Goal: Task Accomplishment & Management: Manage account settings

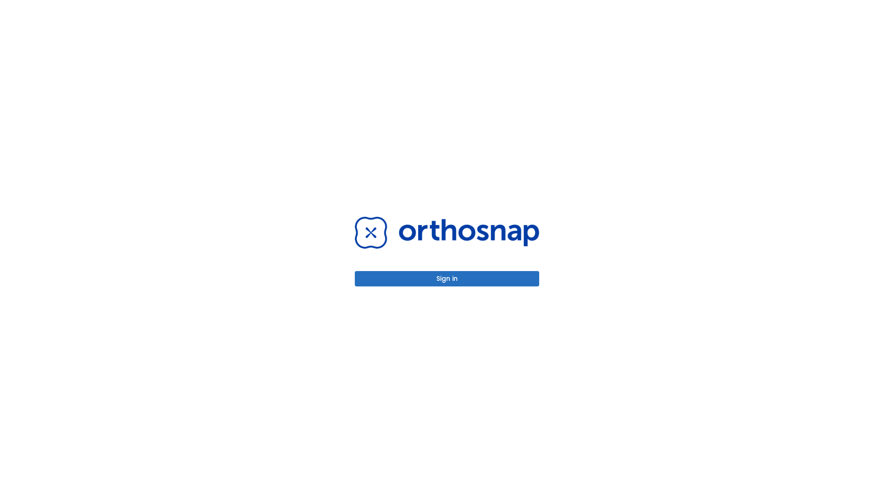
click at [447, 278] on button "Sign in" at bounding box center [447, 278] width 184 height 15
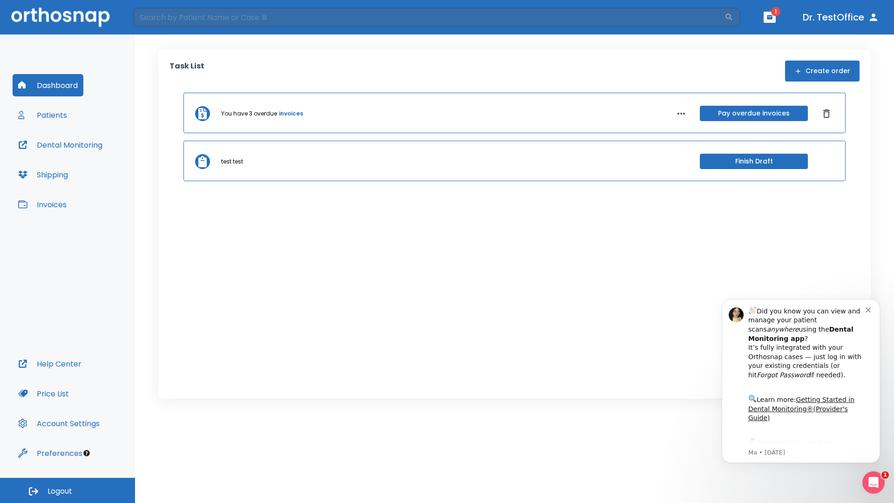
click at [67, 490] on span "Logout" at bounding box center [59, 491] width 25 height 10
